Goal: Transaction & Acquisition: Purchase product/service

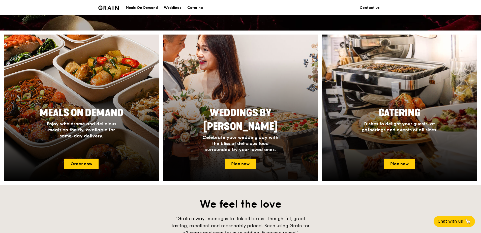
scroll to position [202, 0]
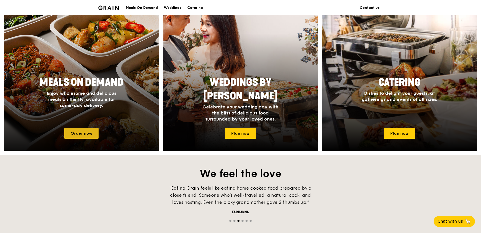
click at [86, 132] on link "Order now" at bounding box center [81, 133] width 34 height 11
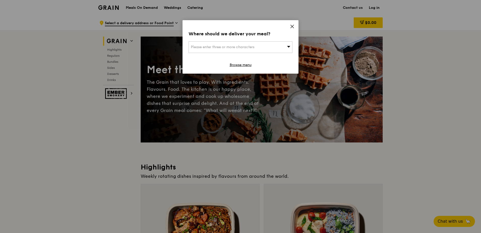
click at [227, 45] on span "Please enter three or more characters" at bounding box center [223, 47] width 64 height 4
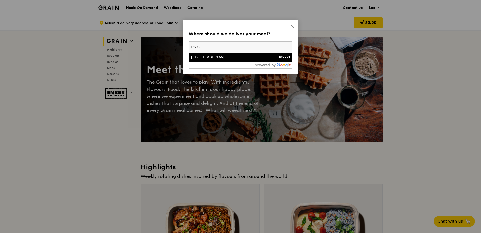
type input "189721"
click at [218, 57] on div "[STREET_ADDRESS]" at bounding box center [228, 57] width 75 height 5
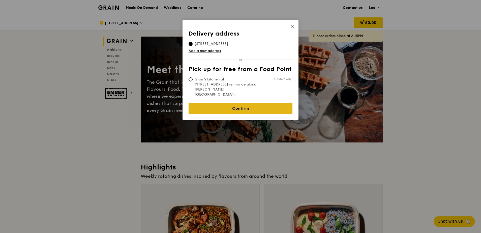
click at [239, 103] on link "Confirm" at bounding box center [241, 108] width 104 height 11
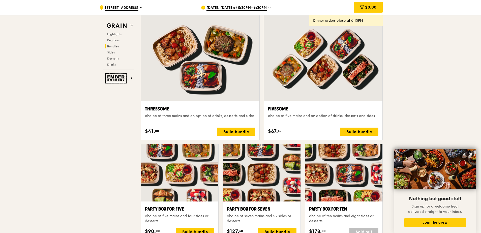
scroll to position [471, 0]
